Goal: Task Accomplishment & Management: Manage account settings

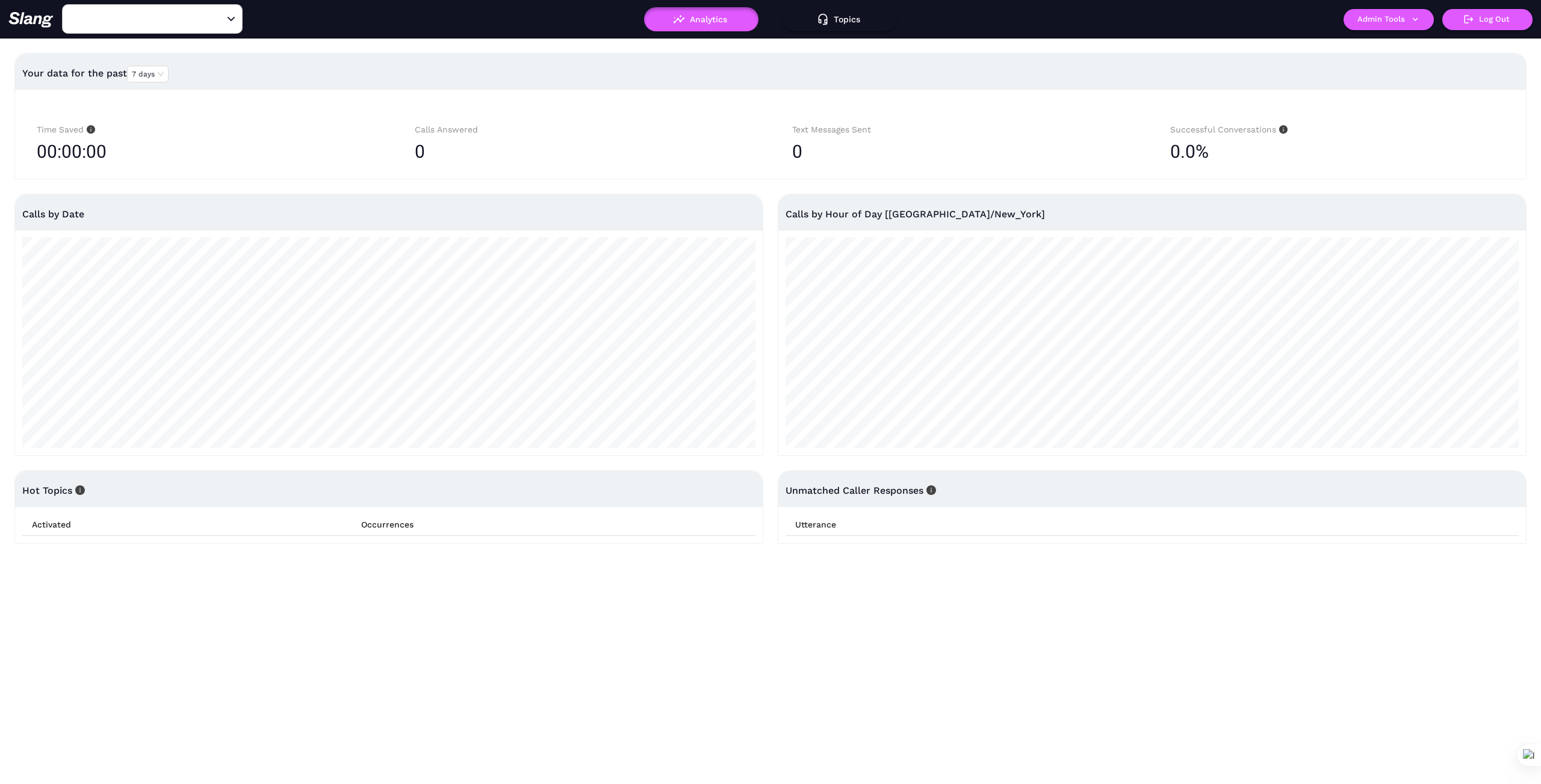
type input "1776"
drag, startPoint x: 218, startPoint y: 20, endPoint x: 179, endPoint y: 22, distance: 39.1
click at [216, 20] on icon "Clear" at bounding box center [216, 19] width 7 height 7
click at [173, 22] on input "text" at bounding box center [133, 19] width 132 height 19
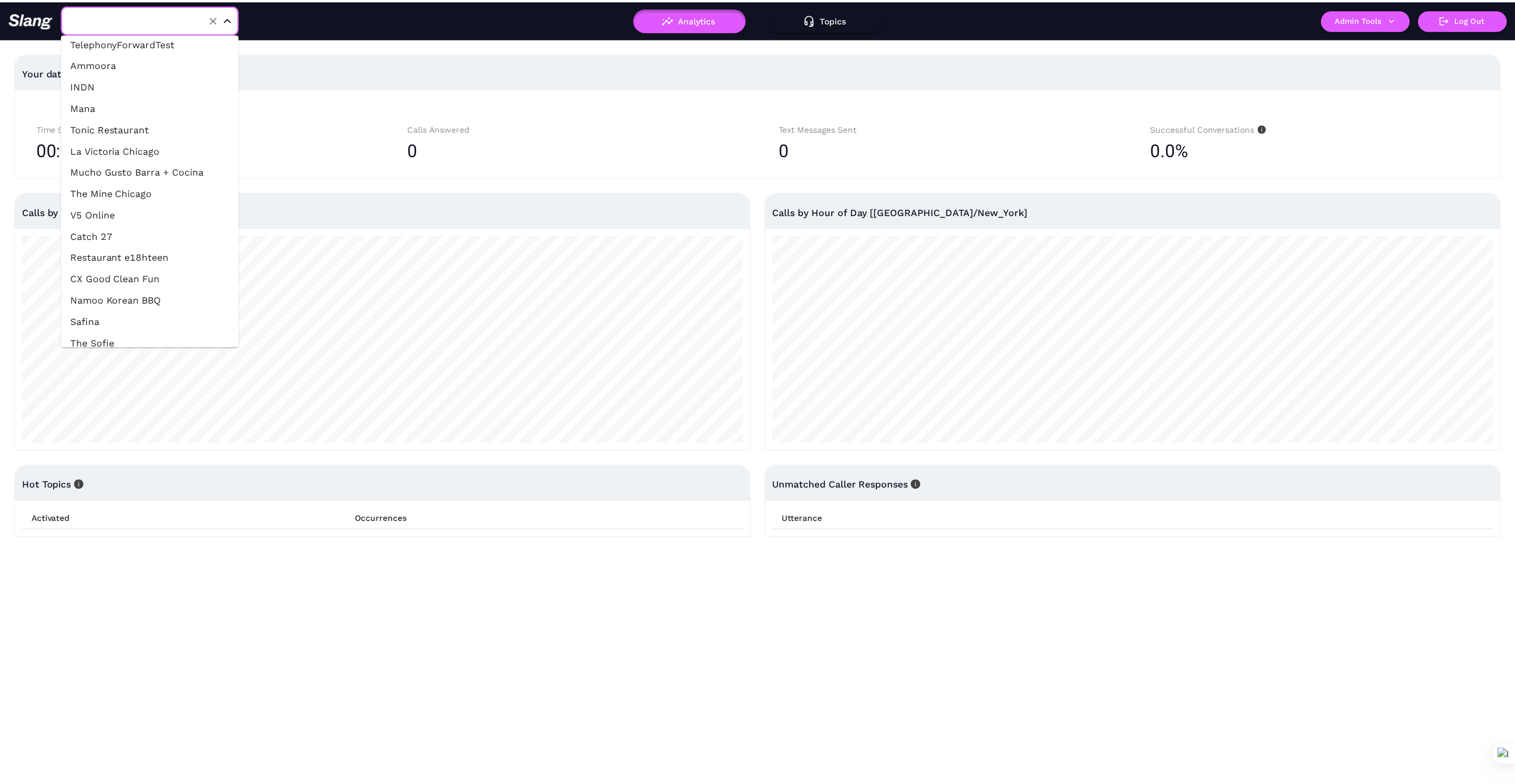
scroll to position [337, 0]
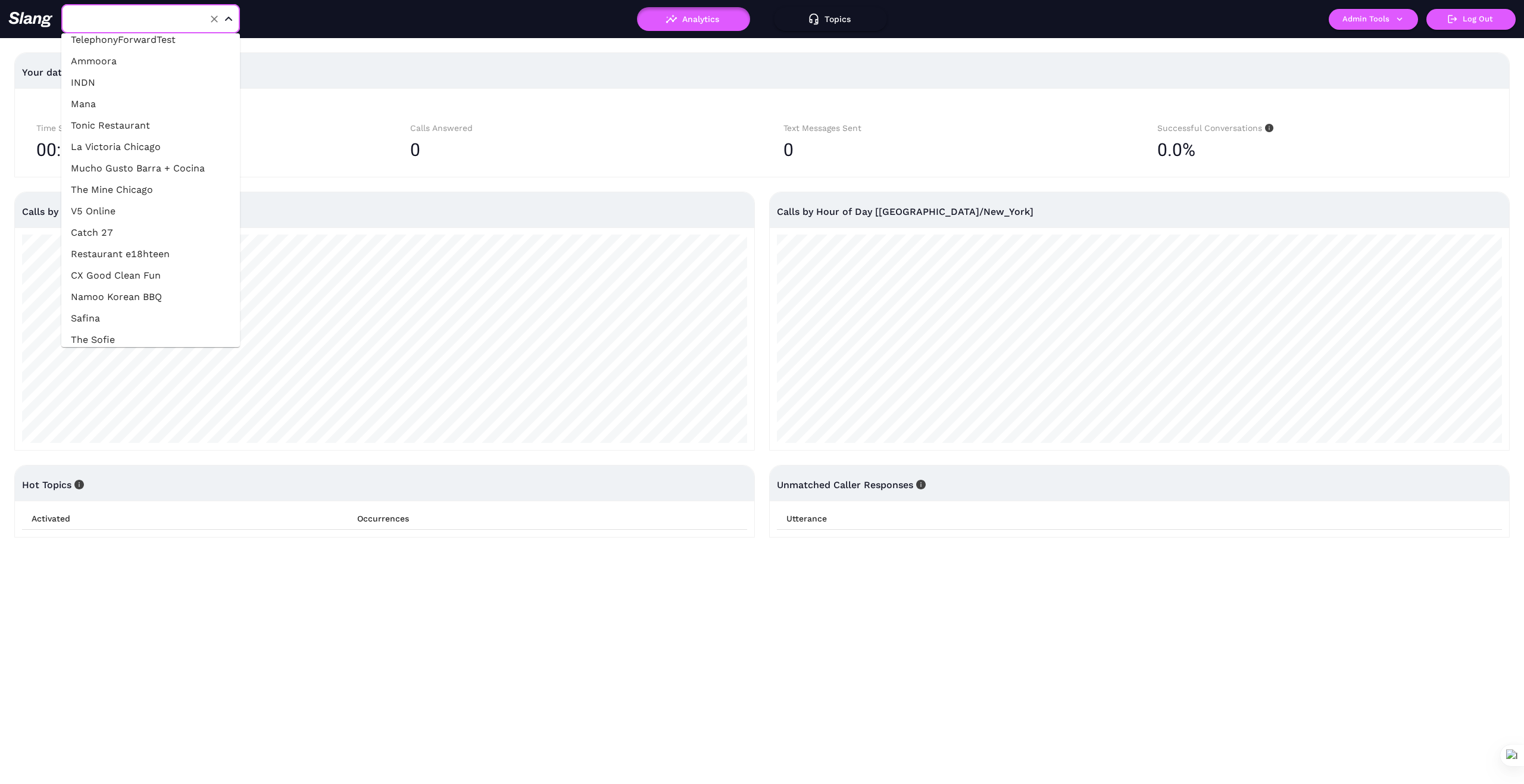
click at [144, 193] on li "The Mine Chicago" at bounding box center [150, 189] width 179 height 21
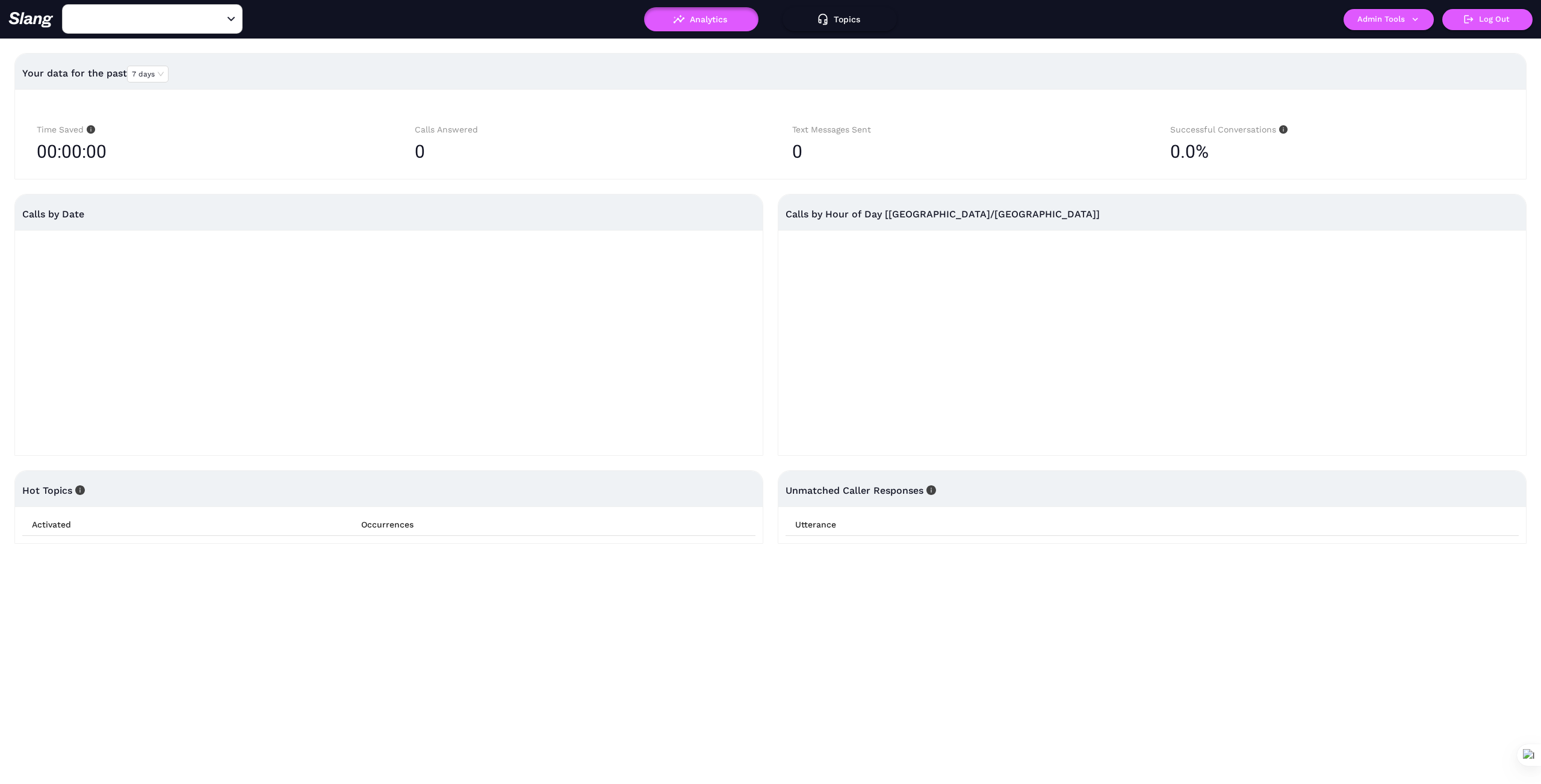
type input "The Mine Chicago"
click at [1420, 16] on icon "button" at bounding box center [1415, 19] width 11 height 11
click at [1411, 70] on link "Manage current location" at bounding box center [1411, 67] width 116 height 15
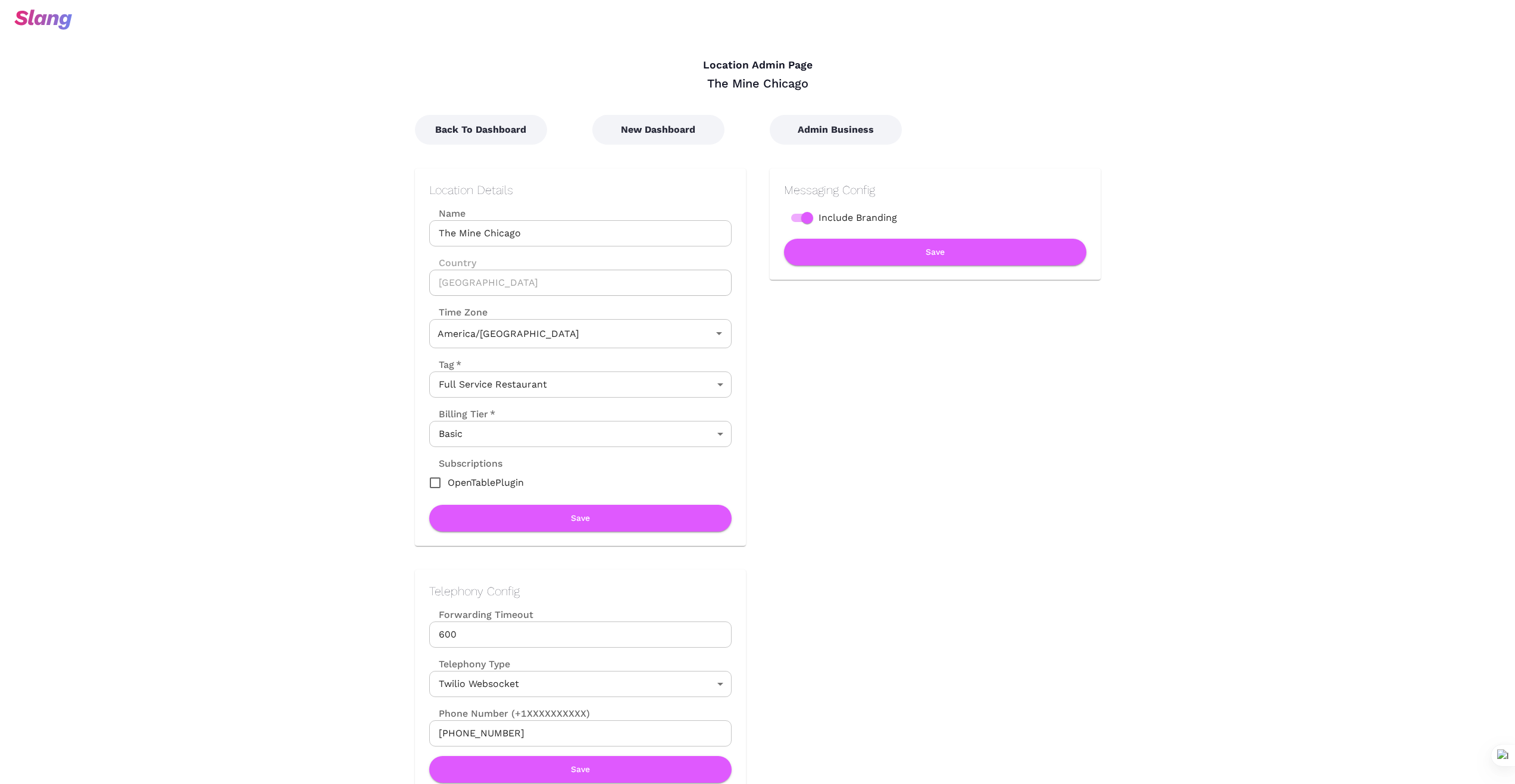
type input "Central Time"
click at [650, 139] on button "New Dashboard" at bounding box center [658, 129] width 132 height 30
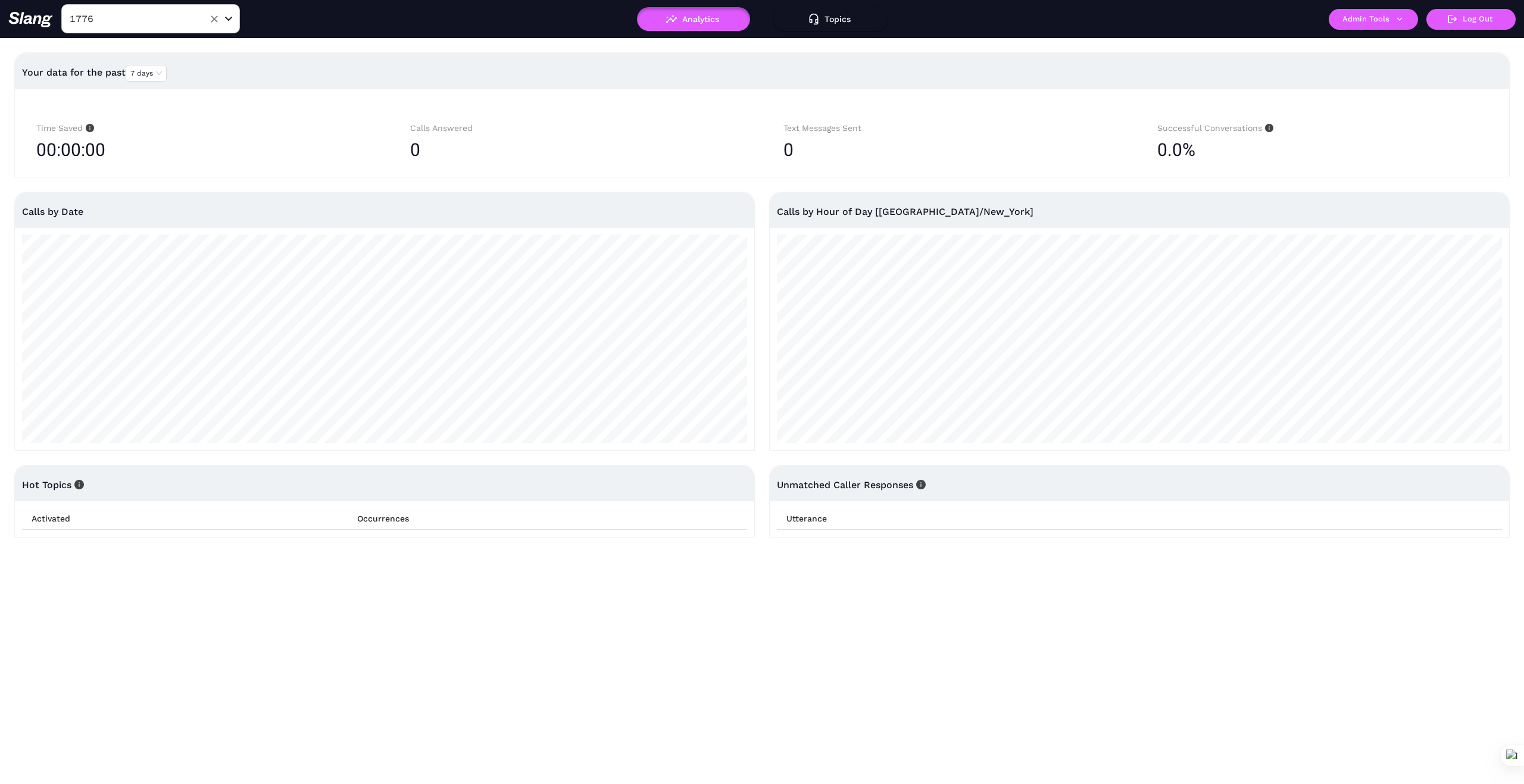
click at [175, 19] on input "1776" at bounding box center [132, 19] width 131 height 19
type input "The [PERSON_NAME]"
click at [192, 50] on li "The [PERSON_NAME]" at bounding box center [150, 49] width 179 height 21
type input "The [PERSON_NAME]"
click at [1406, 16] on button "Admin Tools" at bounding box center [1374, 19] width 89 height 21
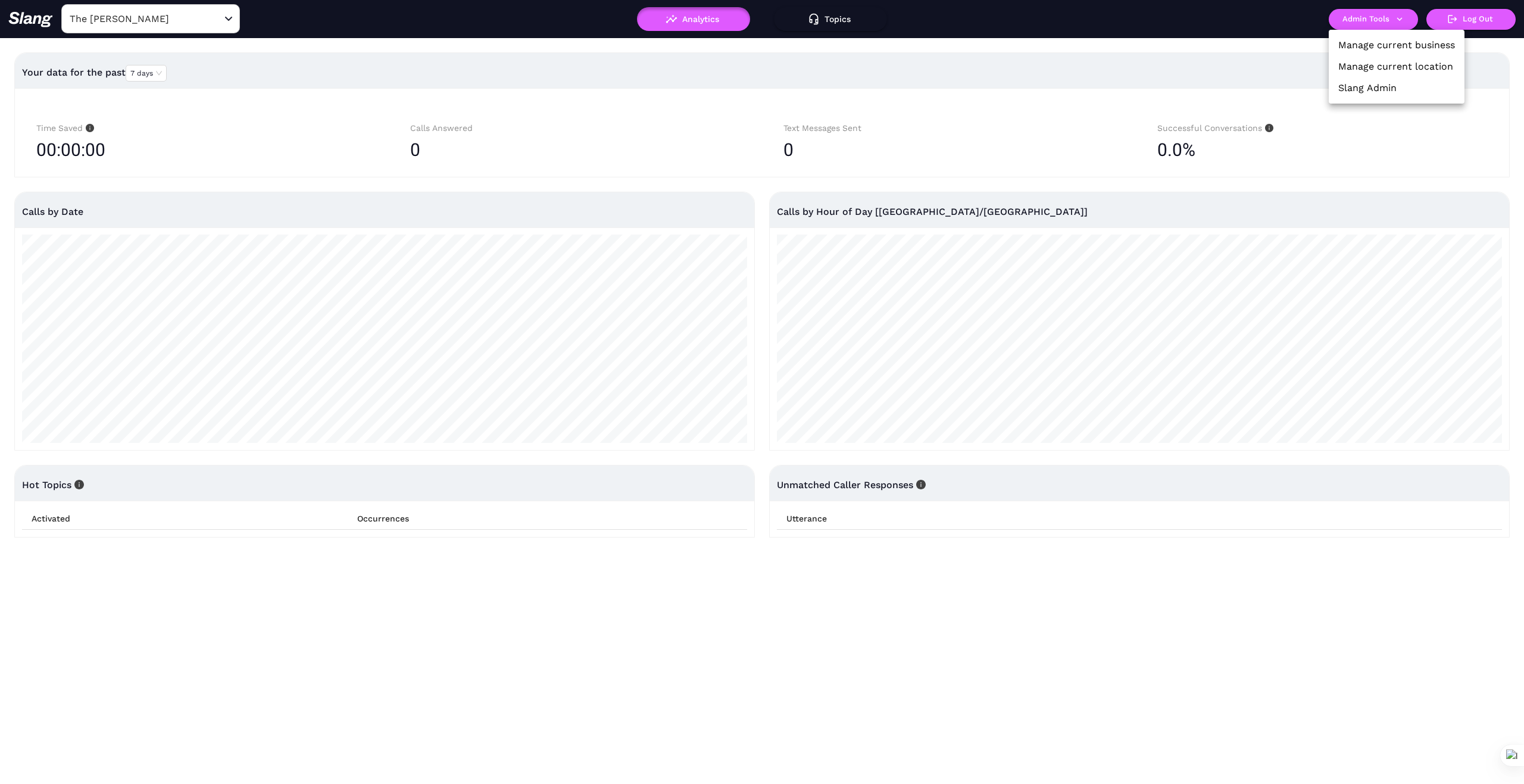
click at [1413, 43] on link "Manage current business" at bounding box center [1397, 45] width 117 height 15
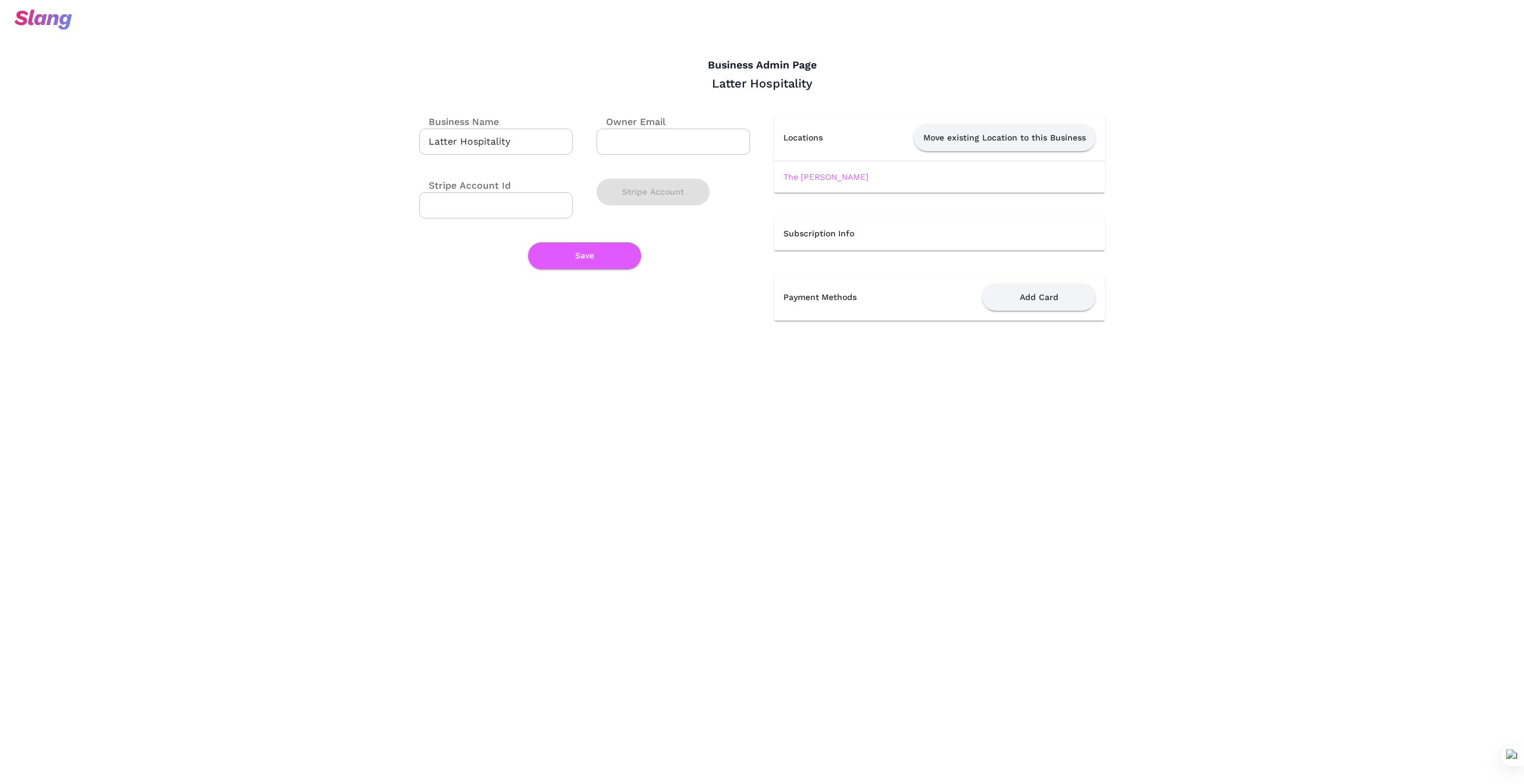
click at [805, 172] on link "The [PERSON_NAME]" at bounding box center [826, 177] width 85 height 10
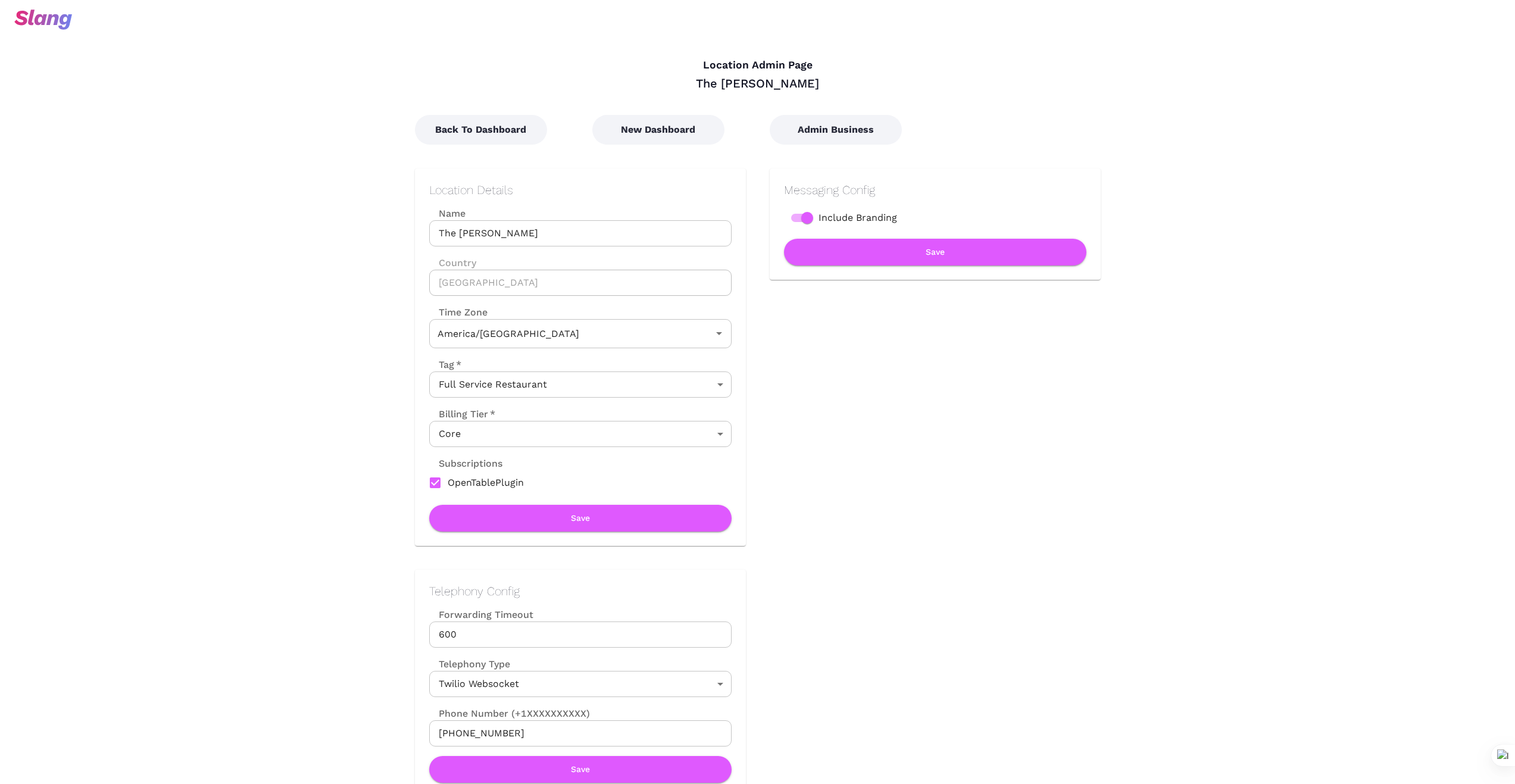
type input "Central Time"
click at [664, 125] on button "New Dashboard" at bounding box center [658, 129] width 132 height 30
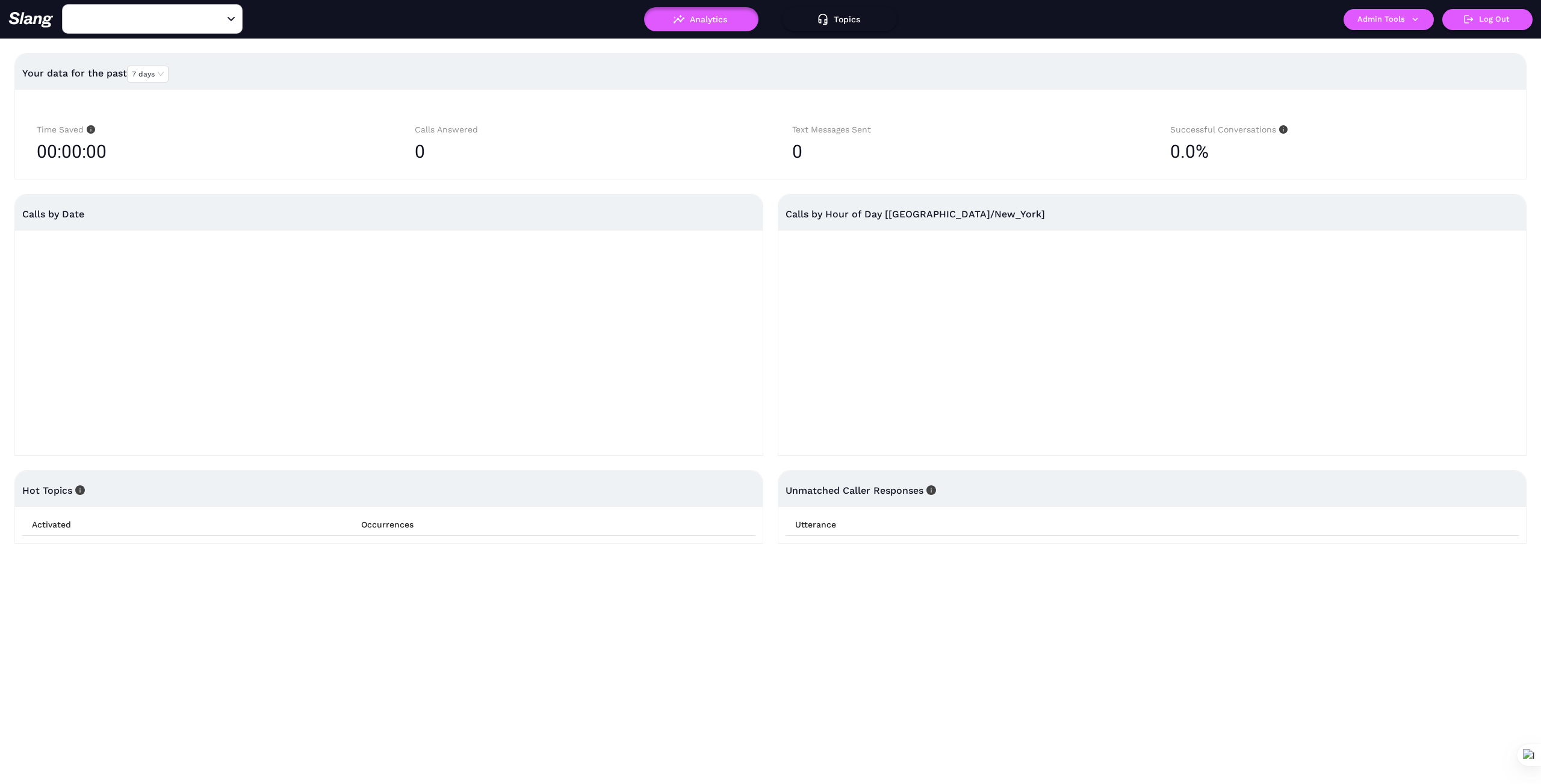
type input "1776"
click at [122, 20] on input "1776" at bounding box center [133, 19] width 132 height 19
type input "Shorebird"
click at [159, 71] on li "Shorebird Sedona" at bounding box center [152, 71] width 181 height 21
type input "Shorebird Sedona"
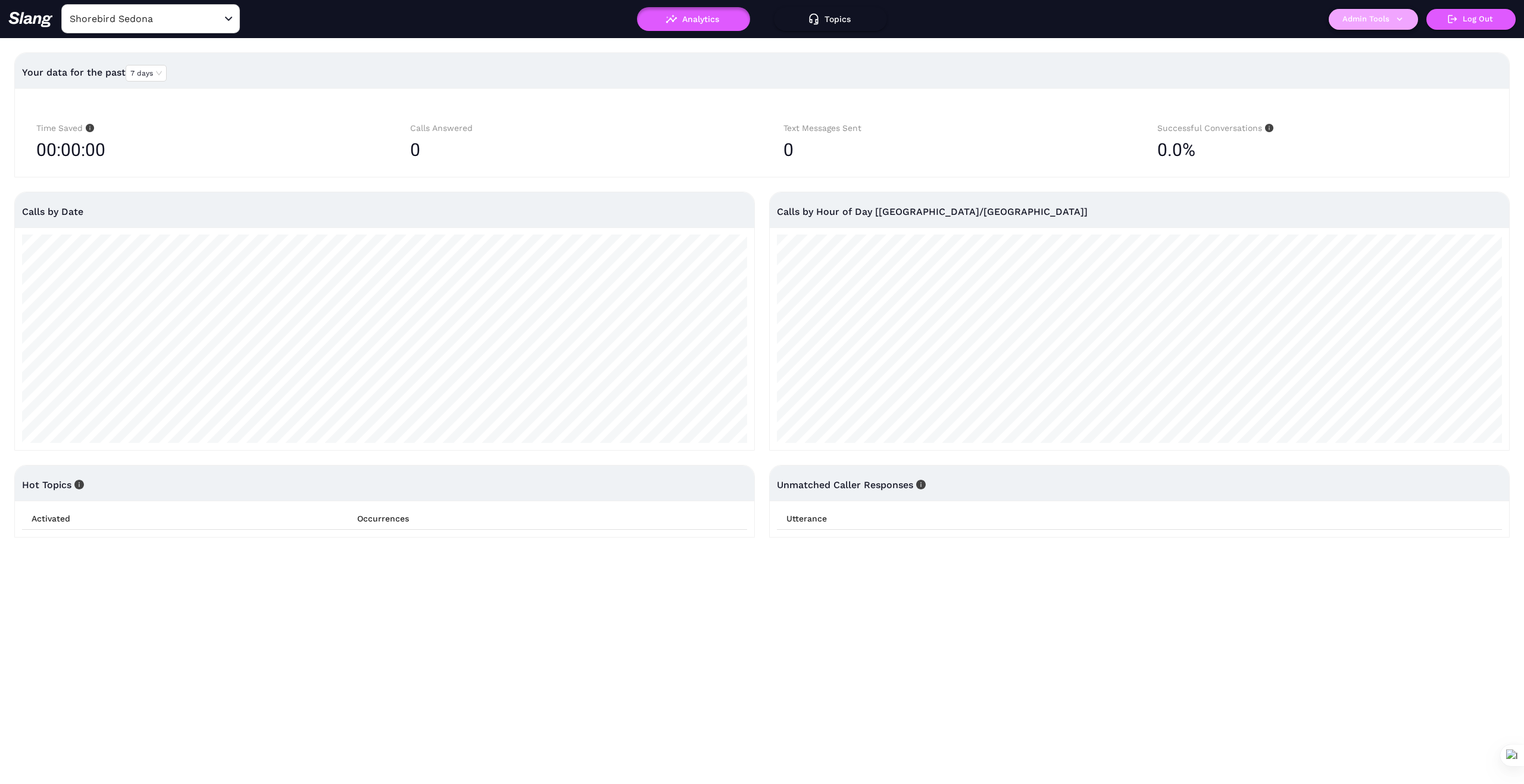
click at [1402, 21] on icon "button" at bounding box center [1400, 19] width 11 height 11
click at [1390, 45] on link "Manage current business" at bounding box center [1397, 45] width 117 height 15
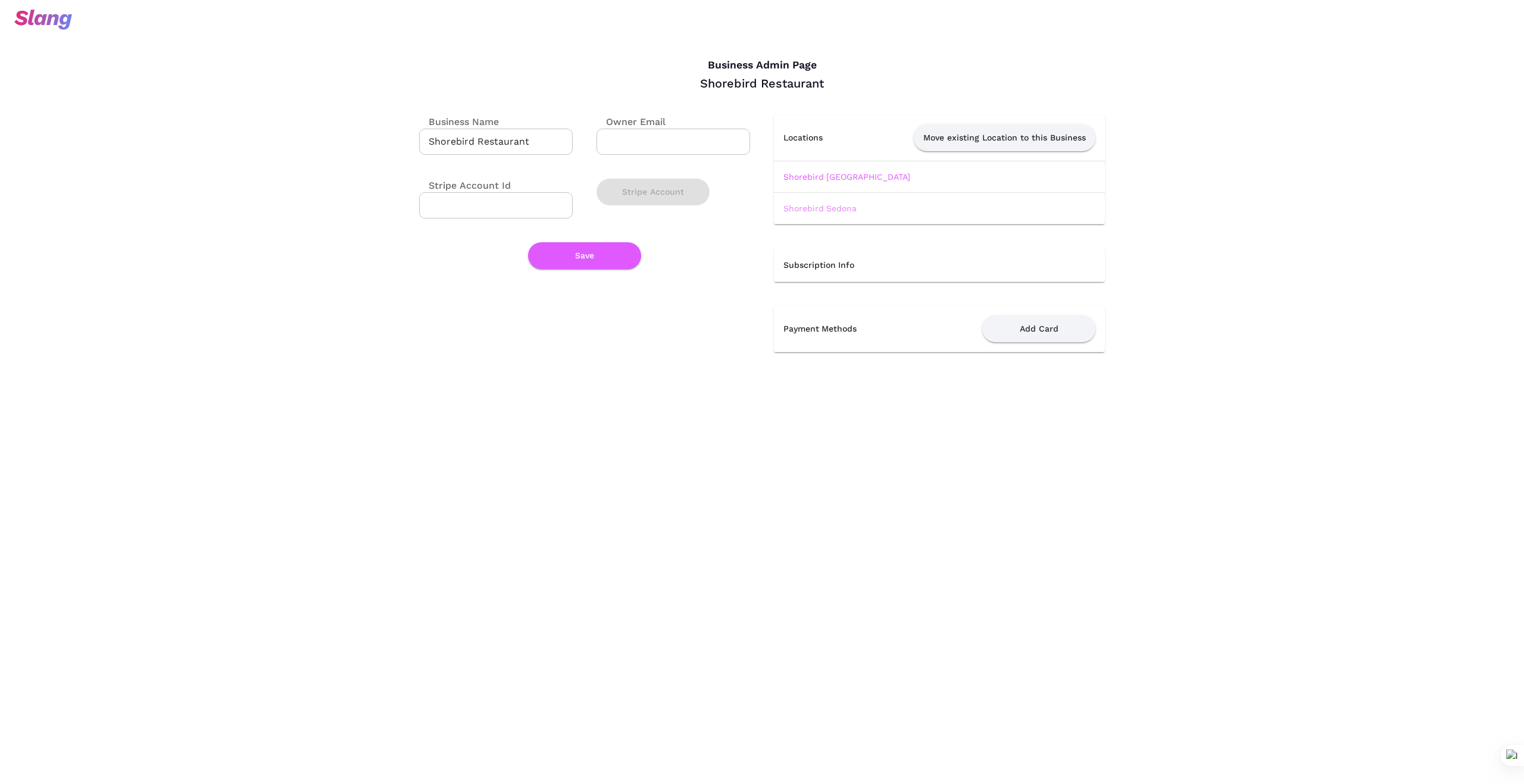
click at [822, 206] on link "Shorebird Sedona" at bounding box center [820, 209] width 73 height 10
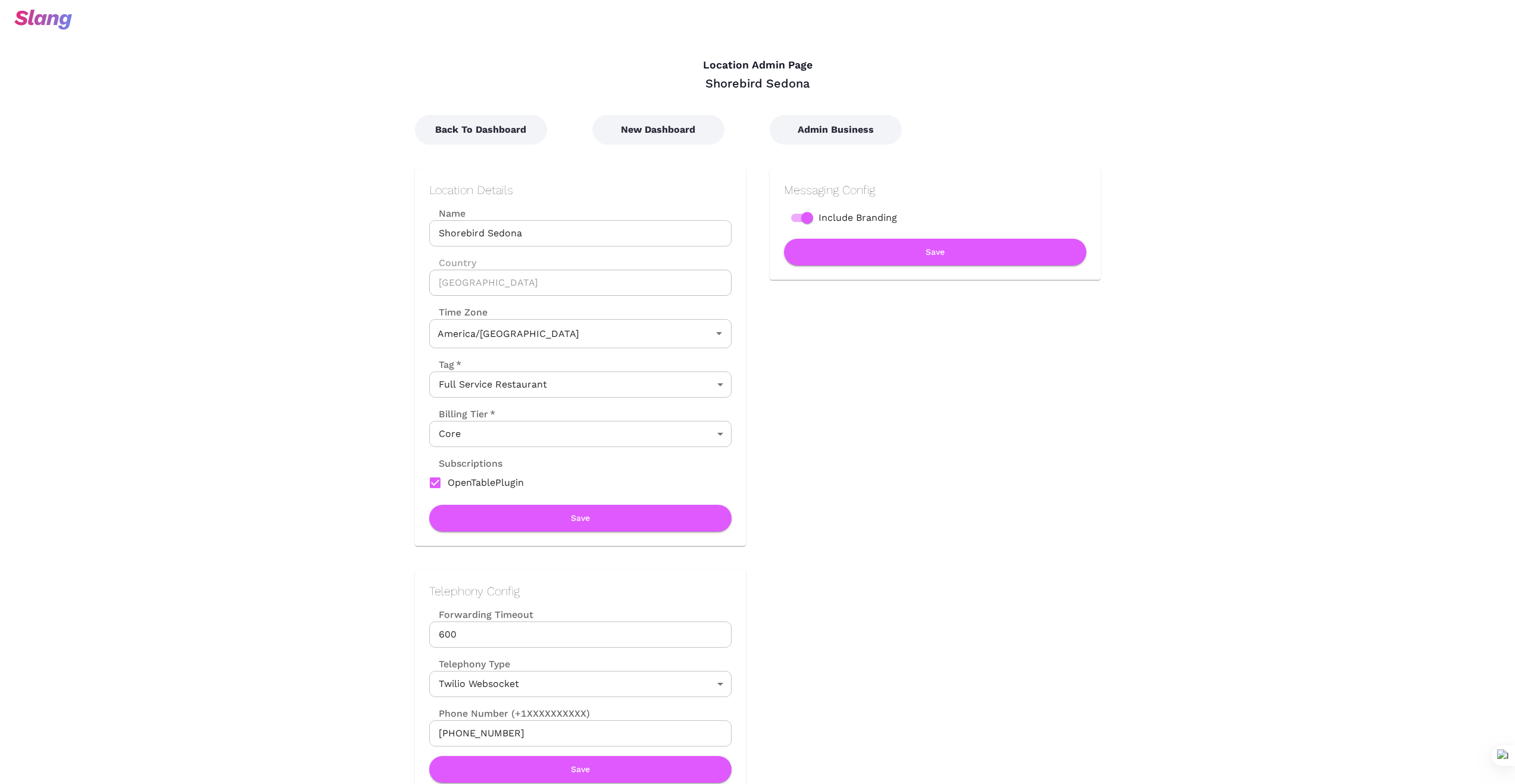
type input "Arizona Time"
click at [672, 128] on button "New Dashboard" at bounding box center [658, 129] width 132 height 30
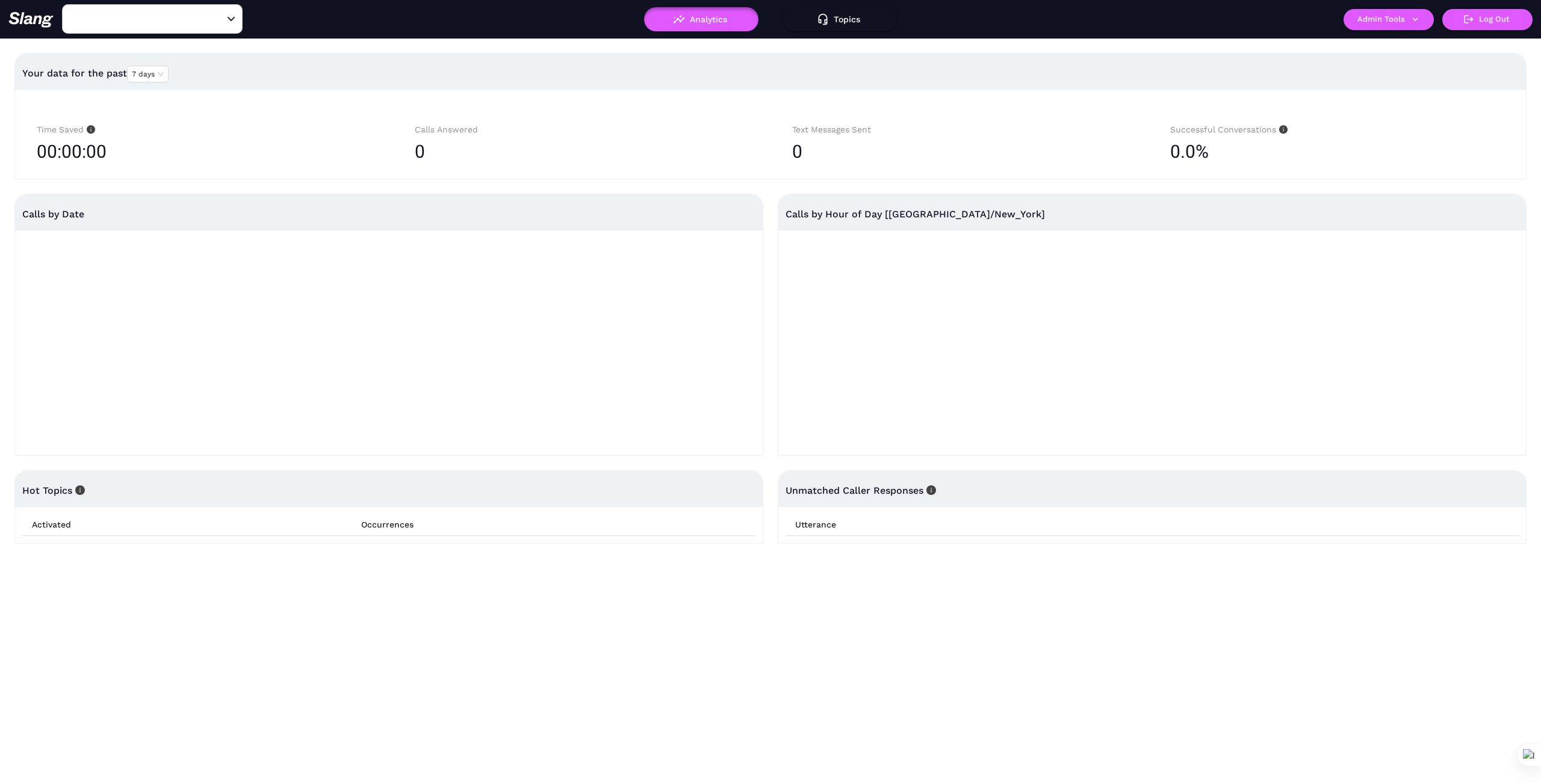
type input "1776"
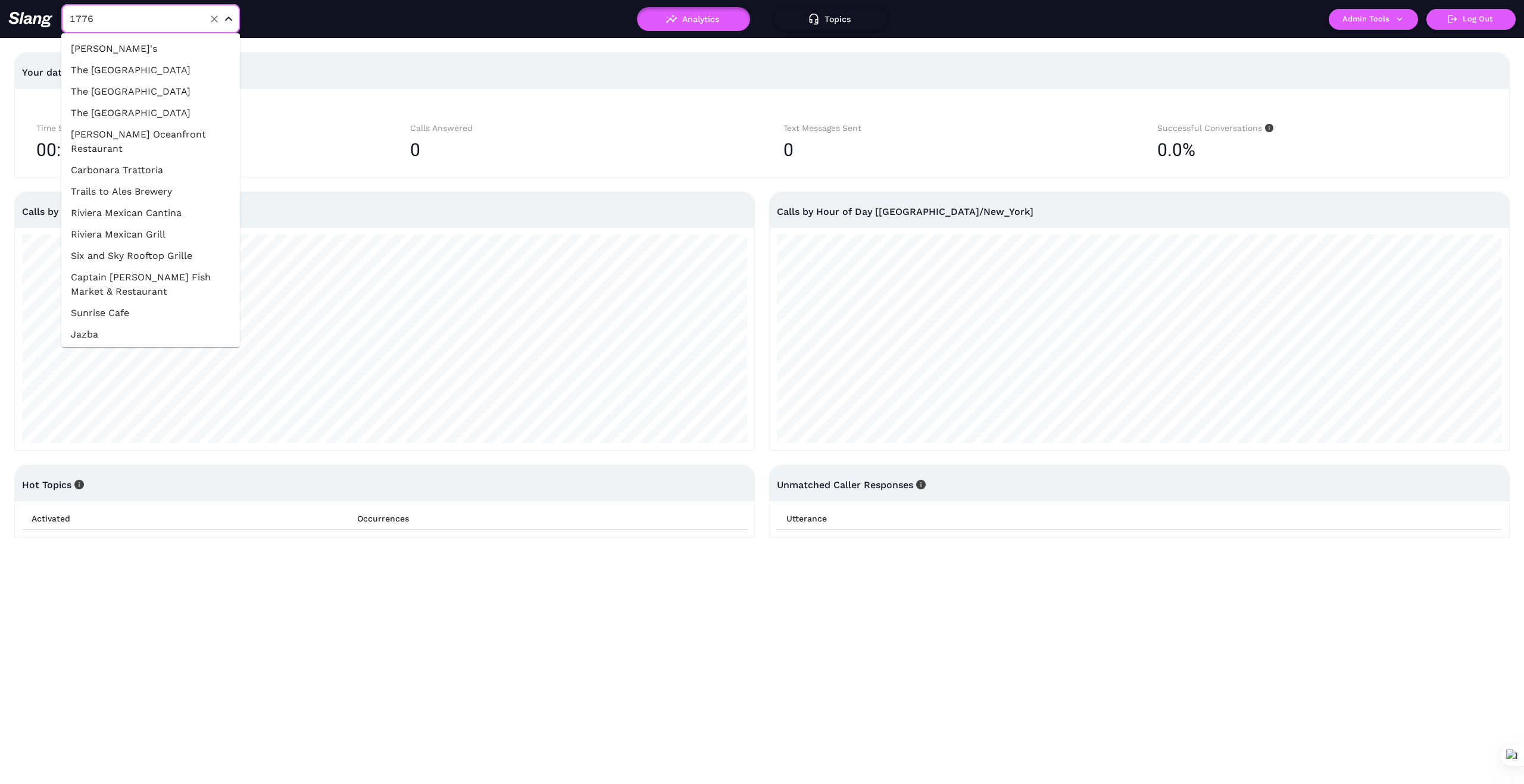
click at [116, 26] on input "1776" at bounding box center [132, 19] width 131 height 19
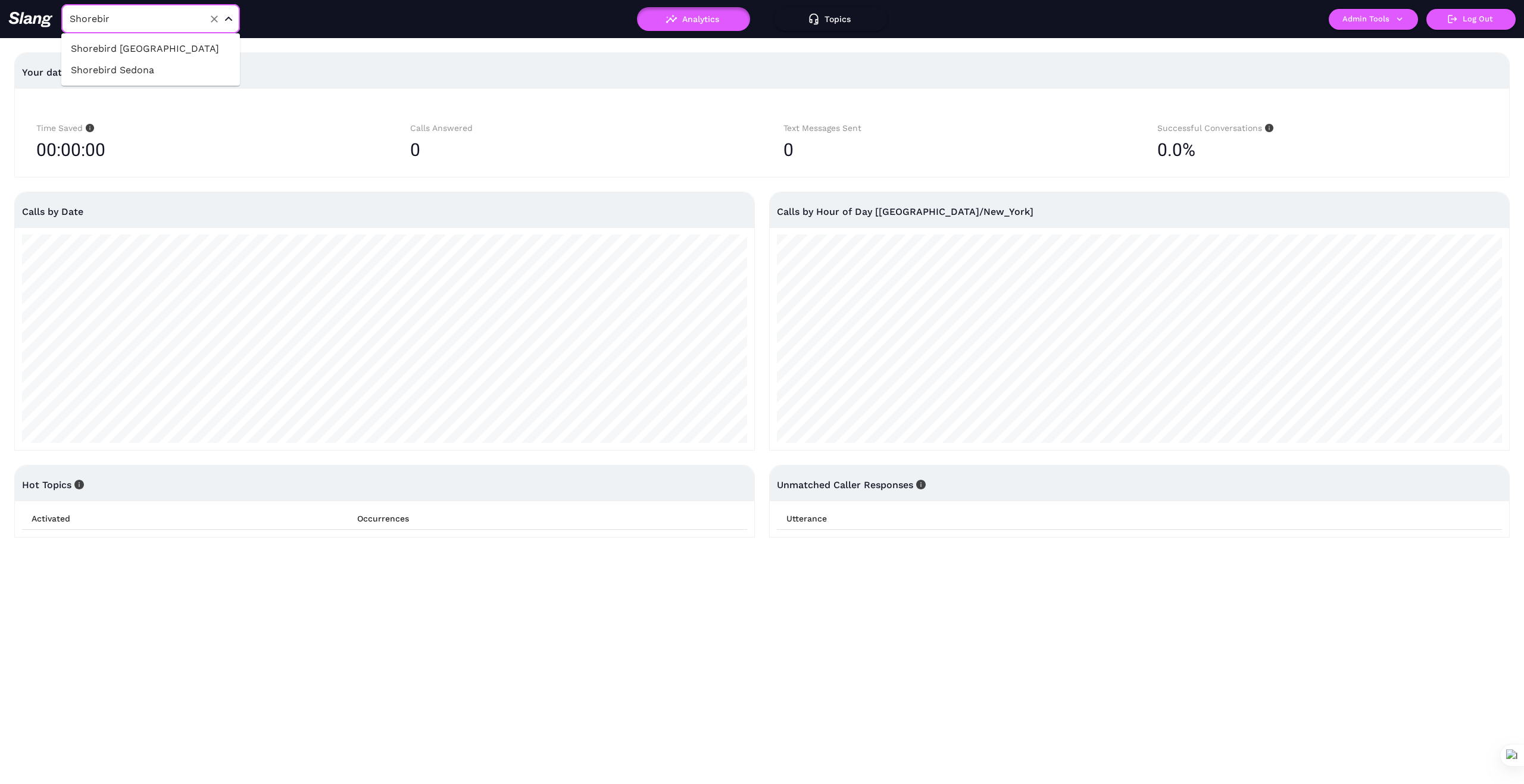
type input "Shorebird"
click at [202, 45] on li "Shorebird [GEOGRAPHIC_DATA]" at bounding box center [150, 49] width 179 height 21
type input "Shorebird [GEOGRAPHIC_DATA]"
click at [1397, 16] on icon "button" at bounding box center [1400, 19] width 11 height 11
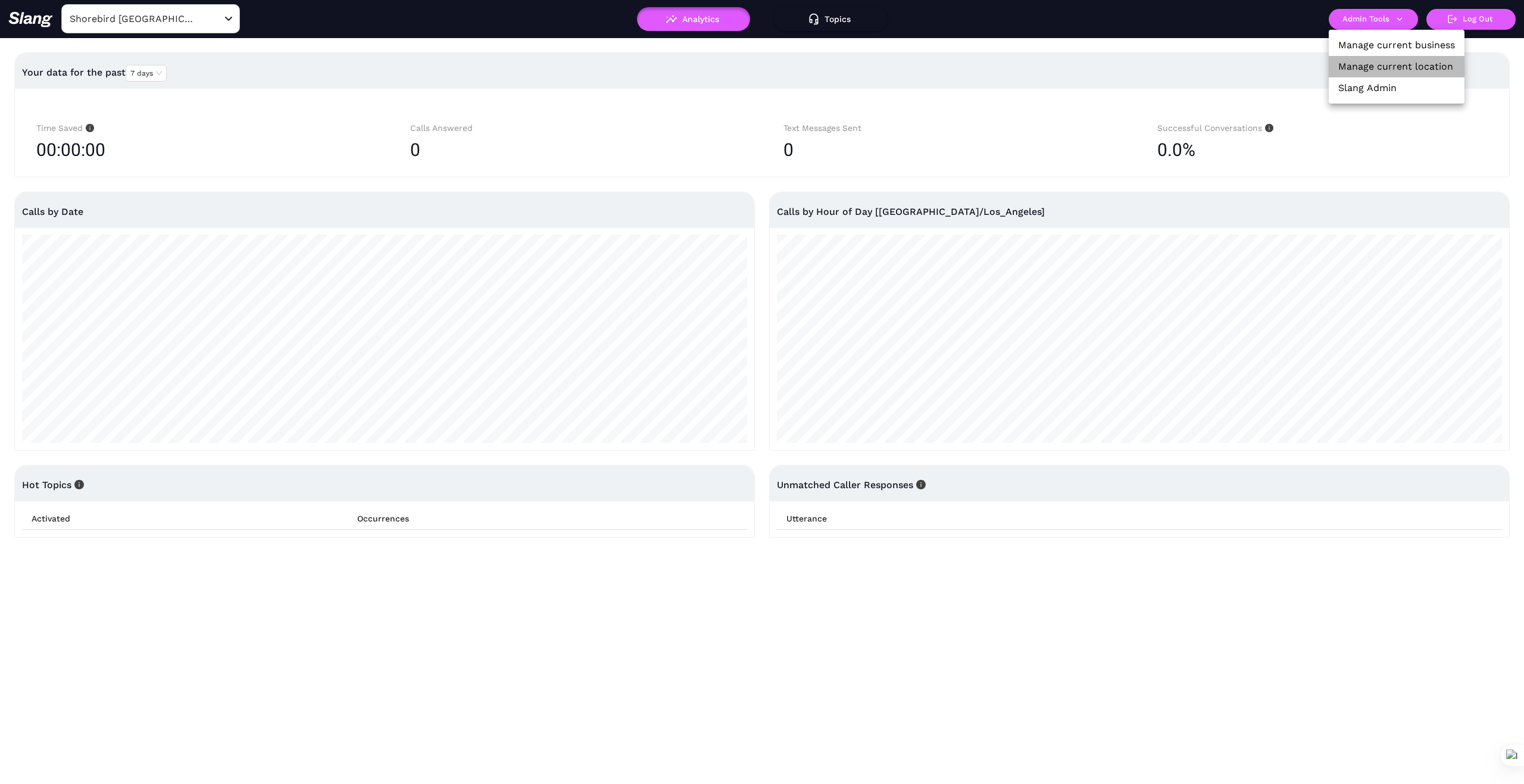
click at [1408, 63] on link "Manage current location" at bounding box center [1396, 67] width 115 height 15
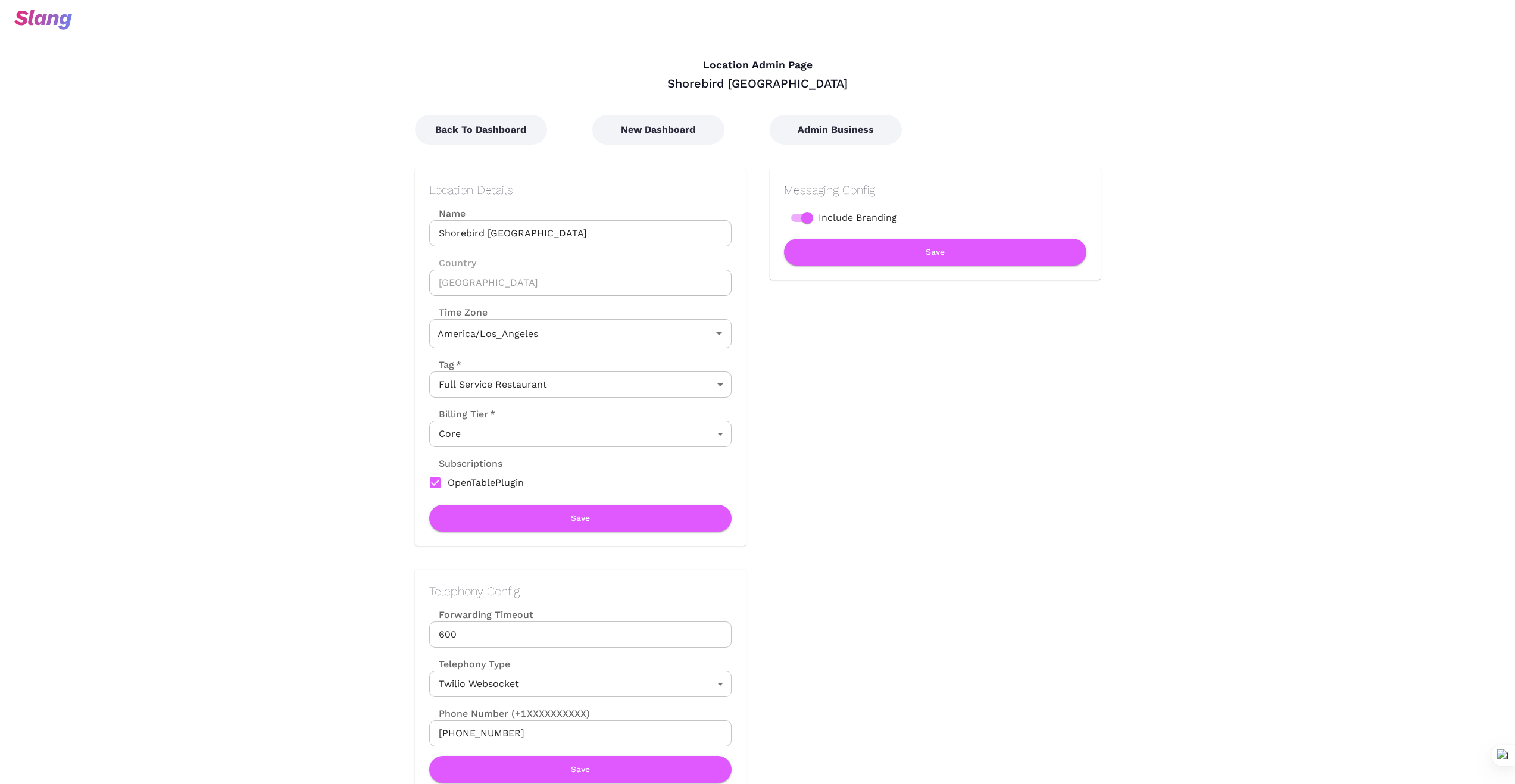
type input "Pacific Time"
click at [668, 122] on button "New Dashboard" at bounding box center [658, 129] width 132 height 30
